Goal: Navigation & Orientation: Find specific page/section

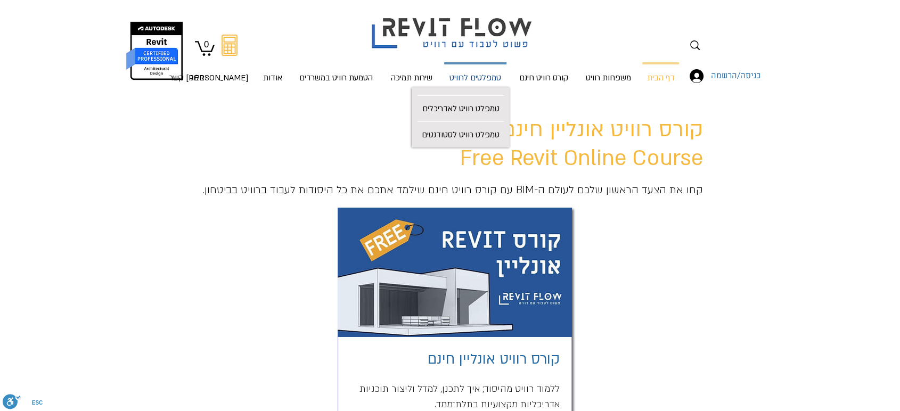
click at [468, 80] on p "טמפלטים לרוויט" at bounding box center [475, 78] width 60 height 28
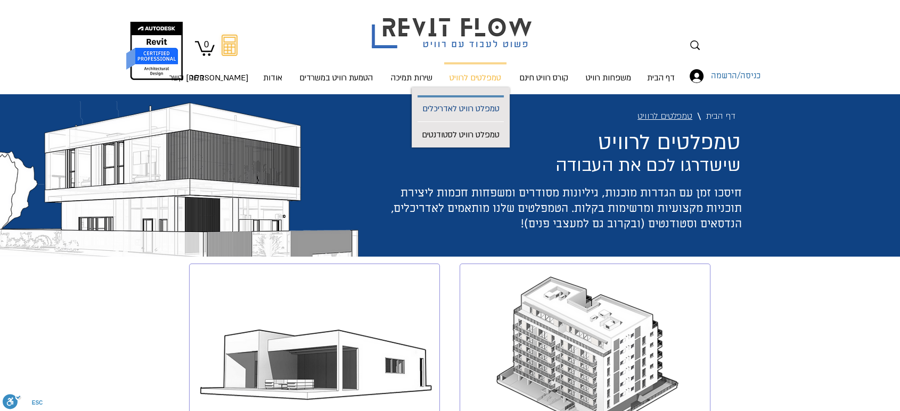
click at [468, 108] on p "טמפלט רוויט לאדריכלים" at bounding box center [461, 109] width 86 height 24
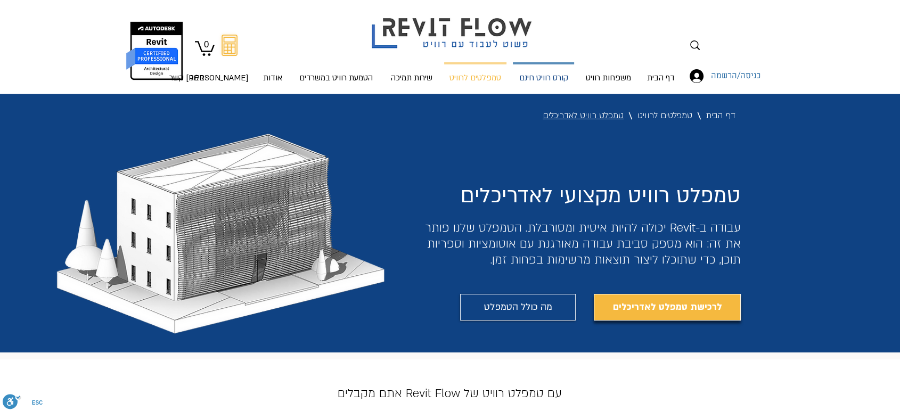
click at [532, 75] on p "קורס רוויט חינם" at bounding box center [543, 78] width 57 height 28
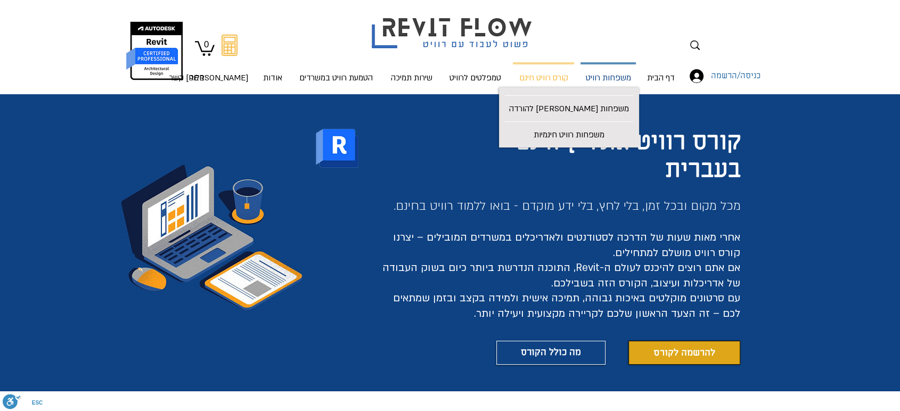
click at [605, 86] on p "משפחות רוויט" at bounding box center [608, 78] width 54 height 28
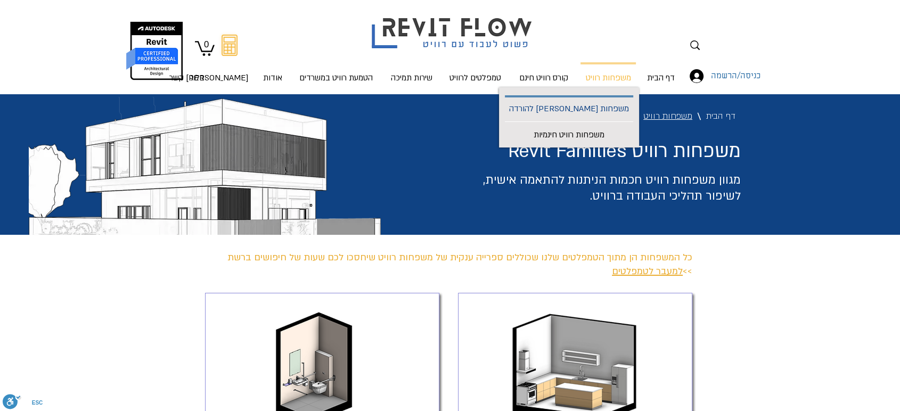
click at [599, 106] on p "משפחות [PERSON_NAME] להורדה" at bounding box center [569, 109] width 128 height 24
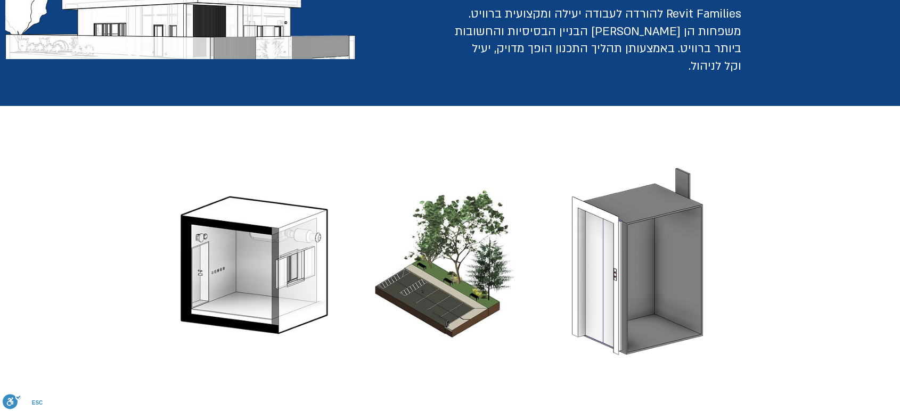
scroll to position [177, 0]
